Goal: Task Accomplishment & Management: Manage account settings

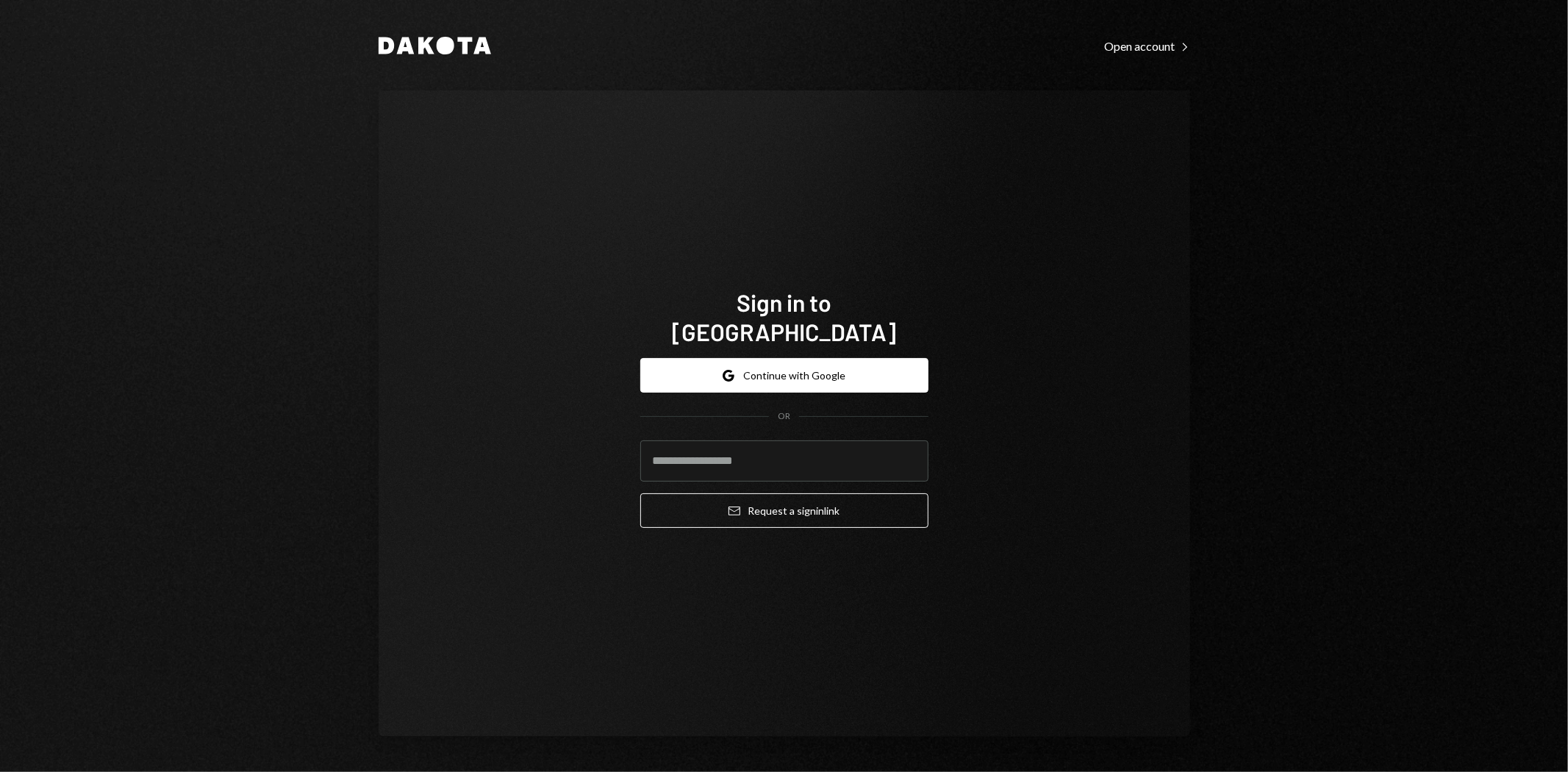
type input "**********"
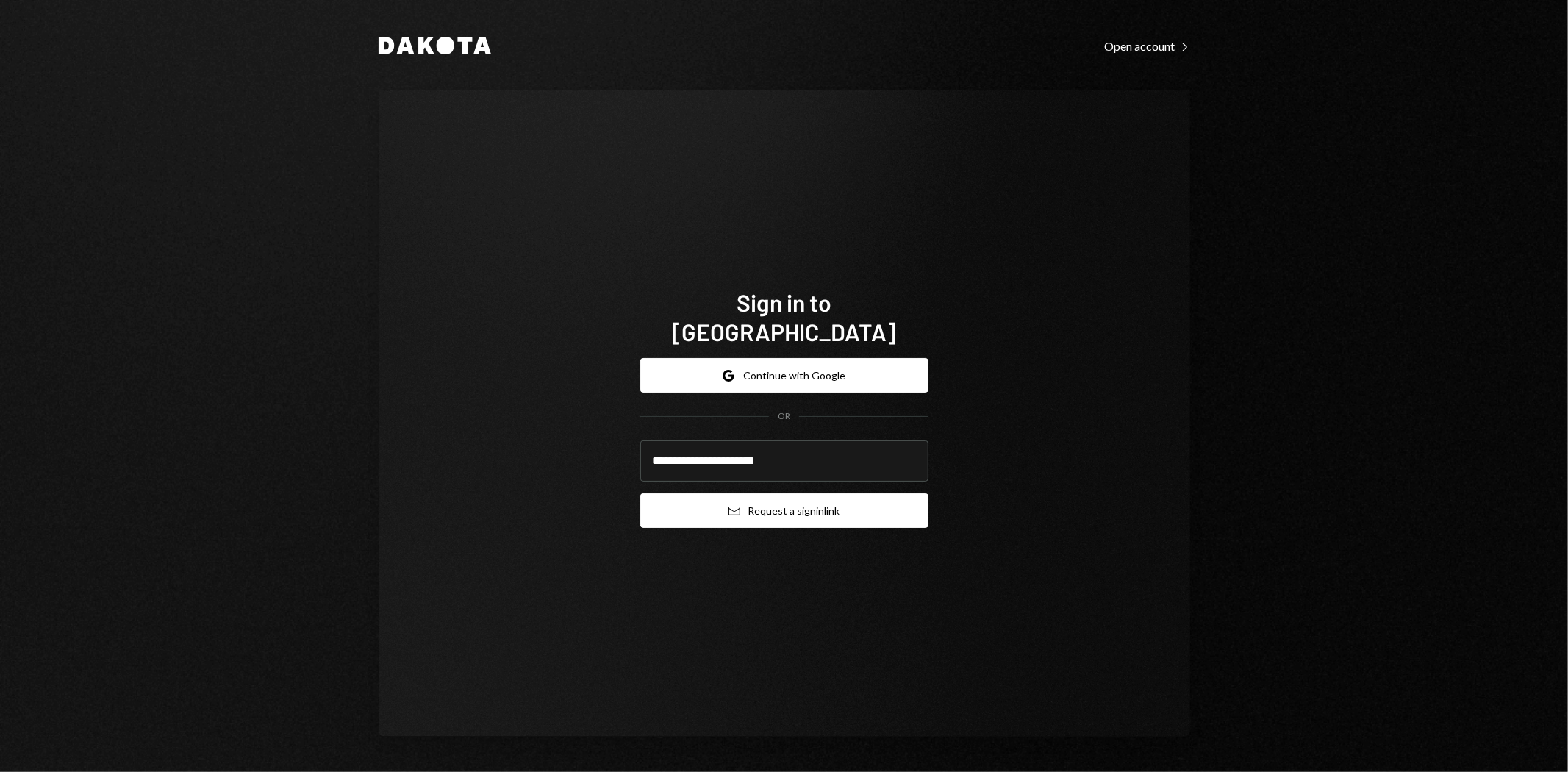
click at [828, 494] on button "Email Request a sign in link" at bounding box center [784, 511] width 288 height 35
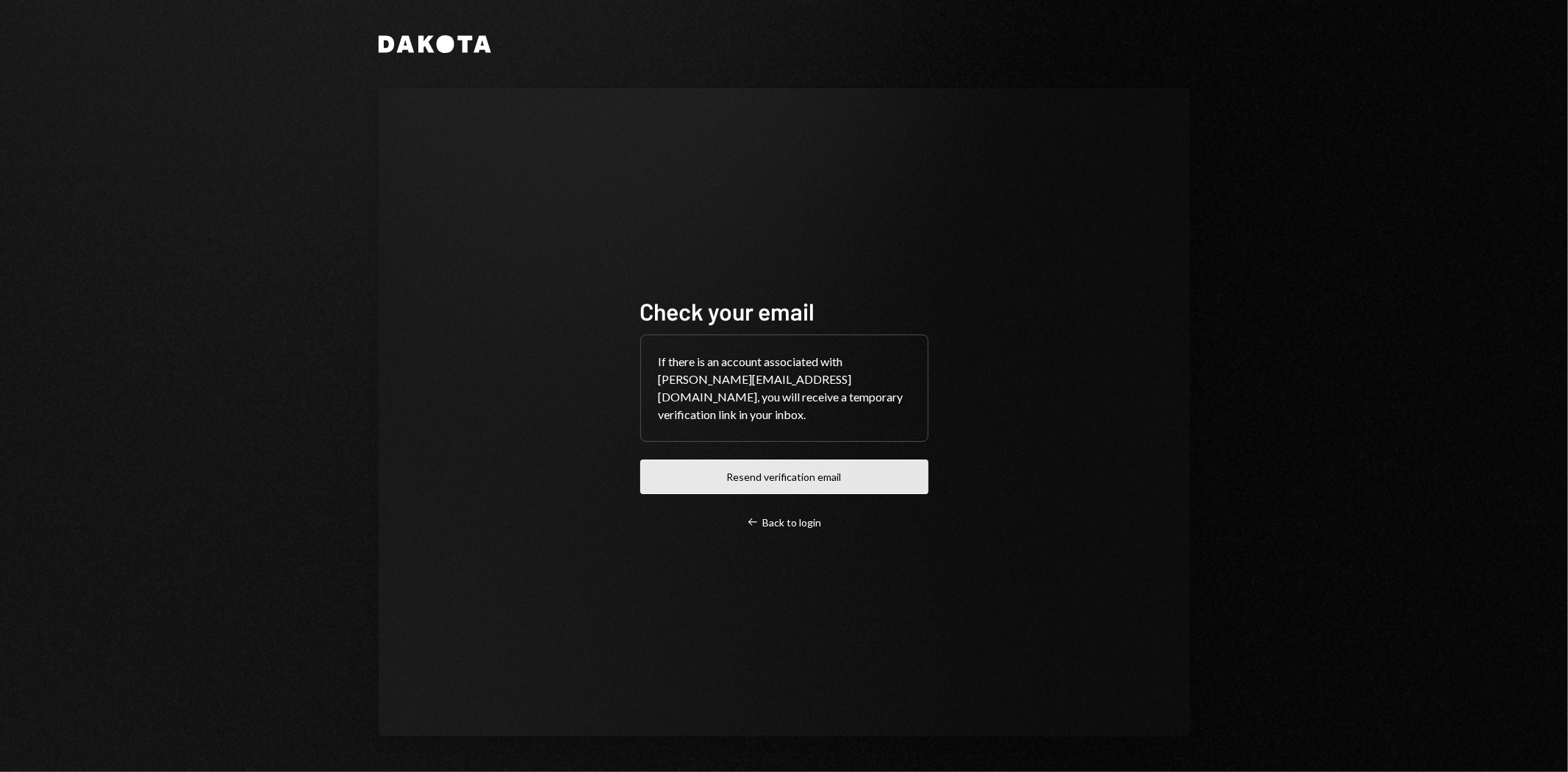
click at [814, 466] on button "Resend verification email" at bounding box center [784, 477] width 288 height 35
